Goal: Task Accomplishment & Management: Manage account settings

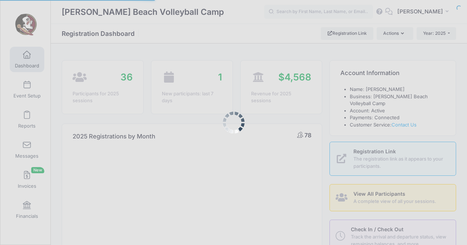
select select
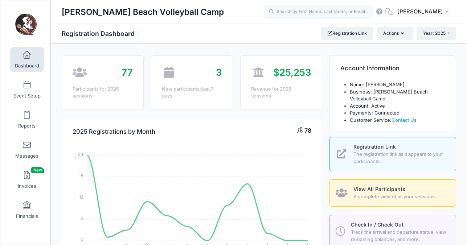
scroll to position [1, 0]
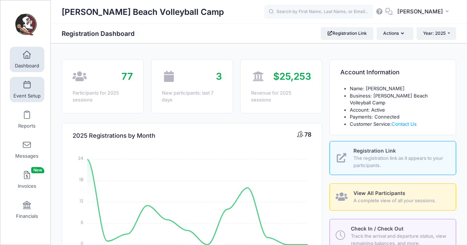
click at [27, 86] on span at bounding box center [27, 85] width 0 height 8
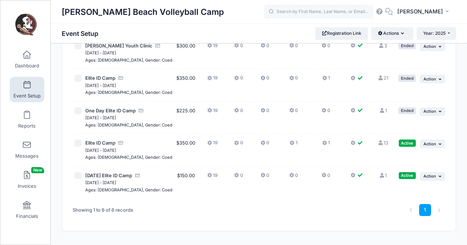
scroll to position [94, 0]
